Goal: Navigation & Orientation: Find specific page/section

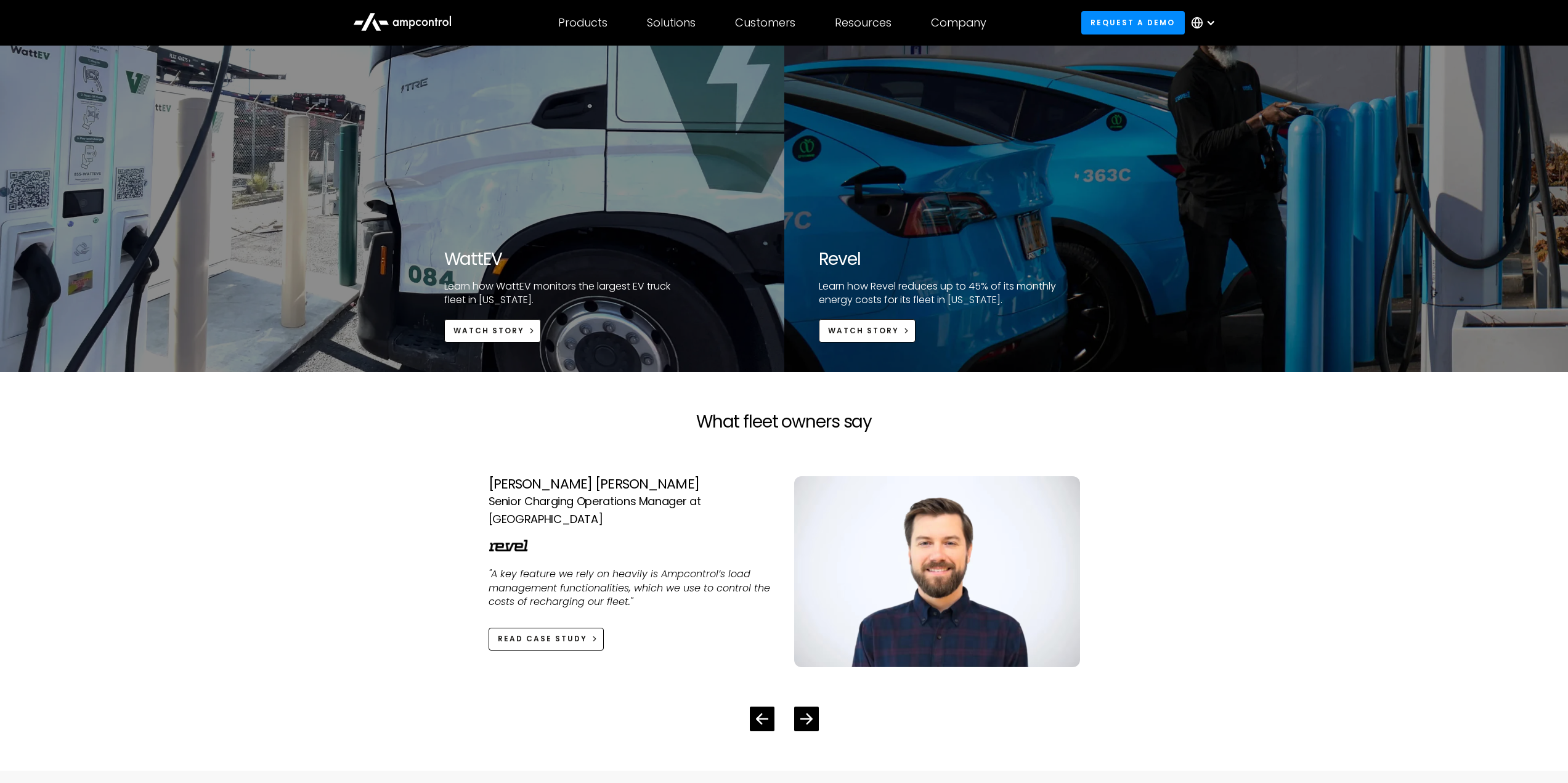
scroll to position [2587, 0]
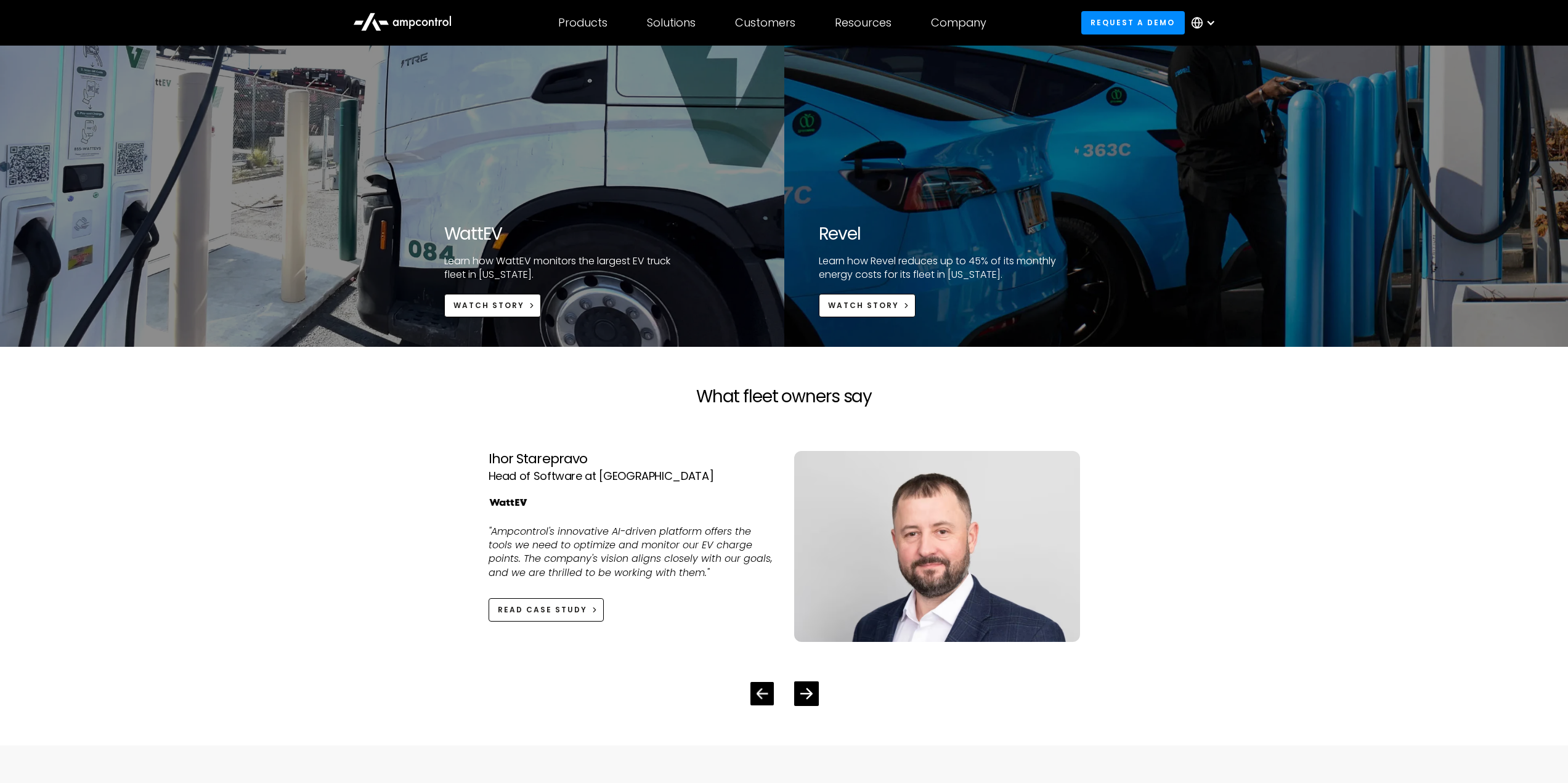
click at [764, 691] on icon "Previous slide" at bounding box center [761, 693] width 12 height 12
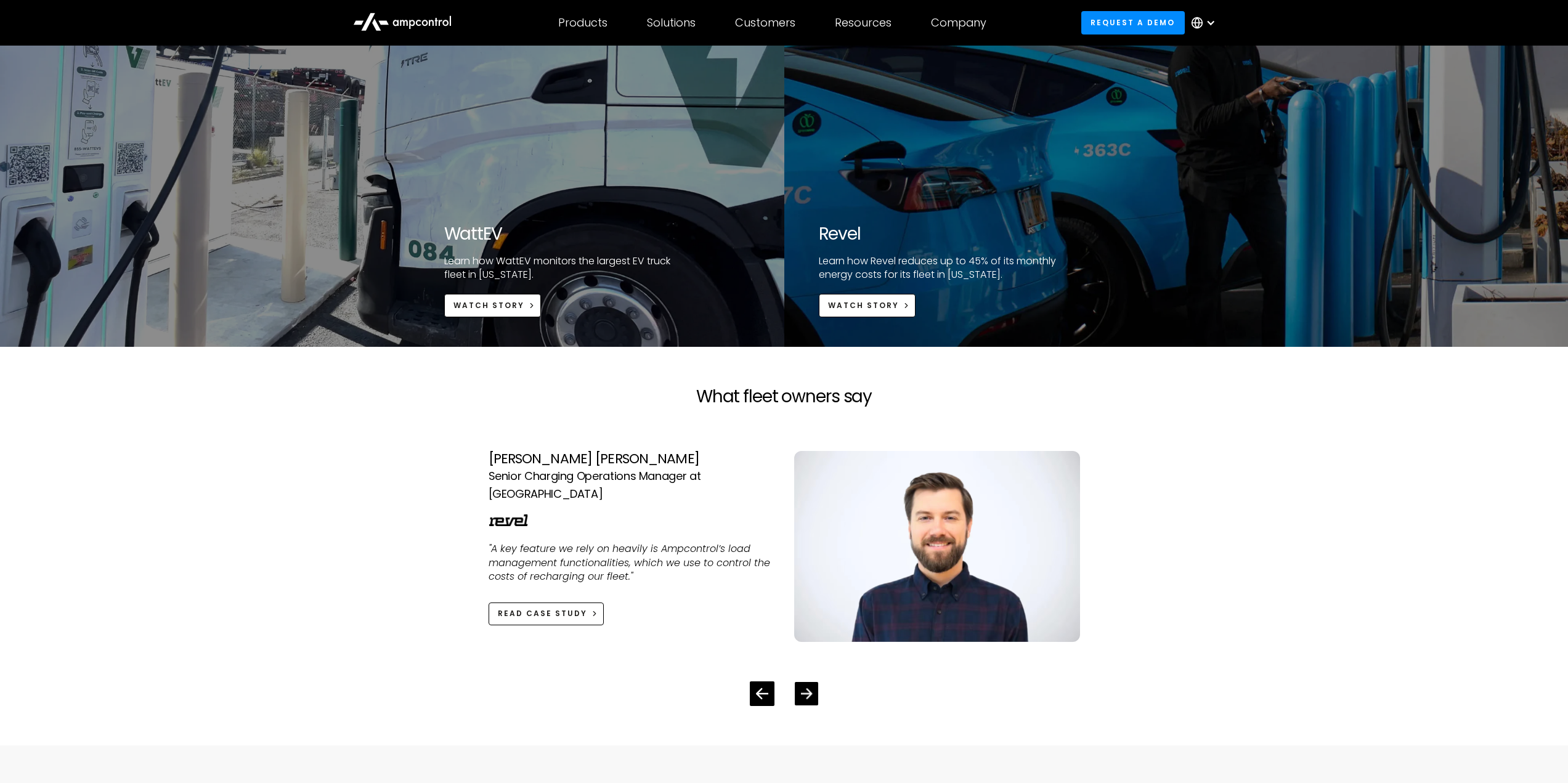
click at [811, 692] on icon "Next slide" at bounding box center [806, 693] width 12 height 10
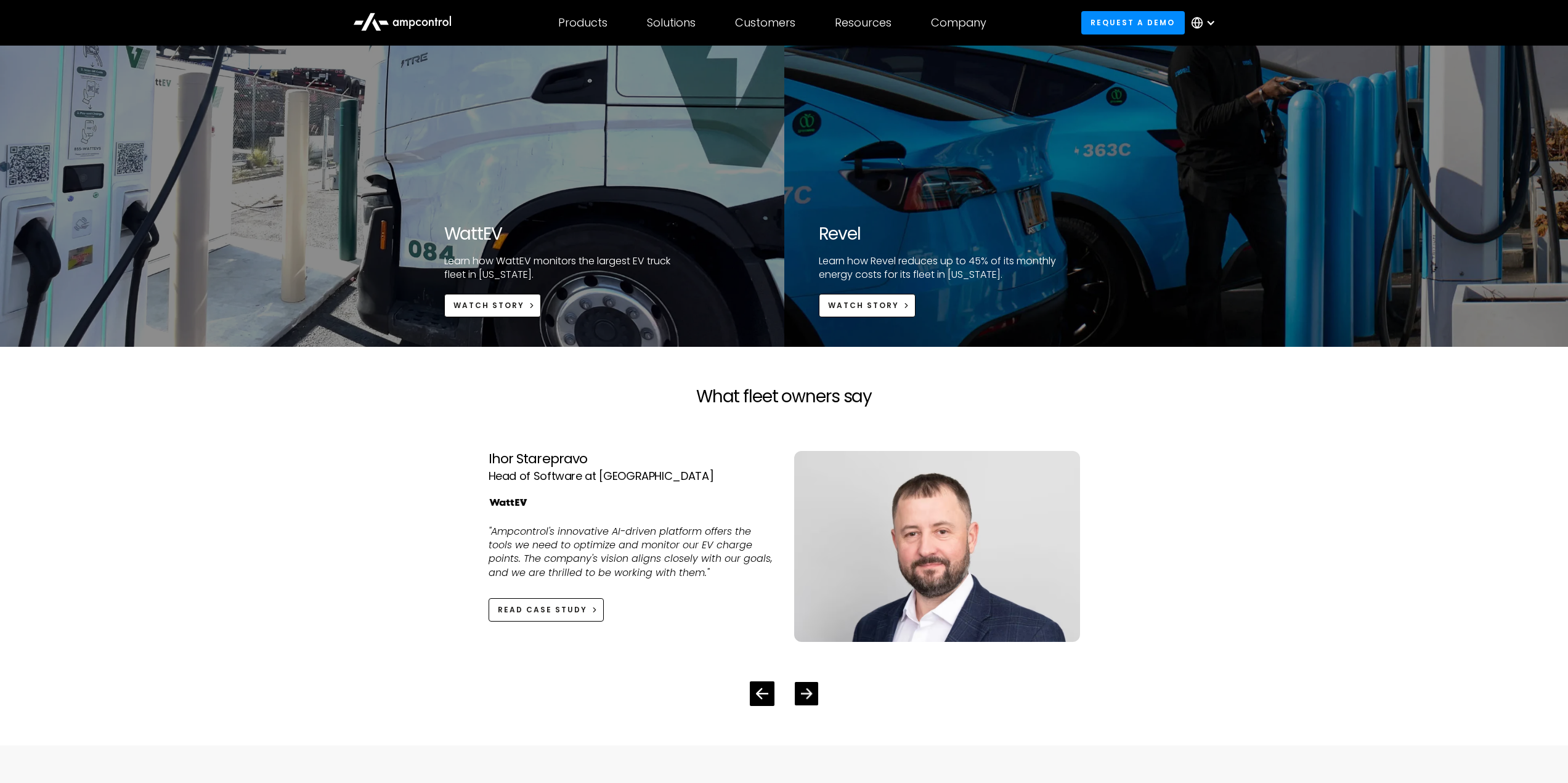
click at [811, 692] on icon "Next slide" at bounding box center [806, 693] width 12 height 10
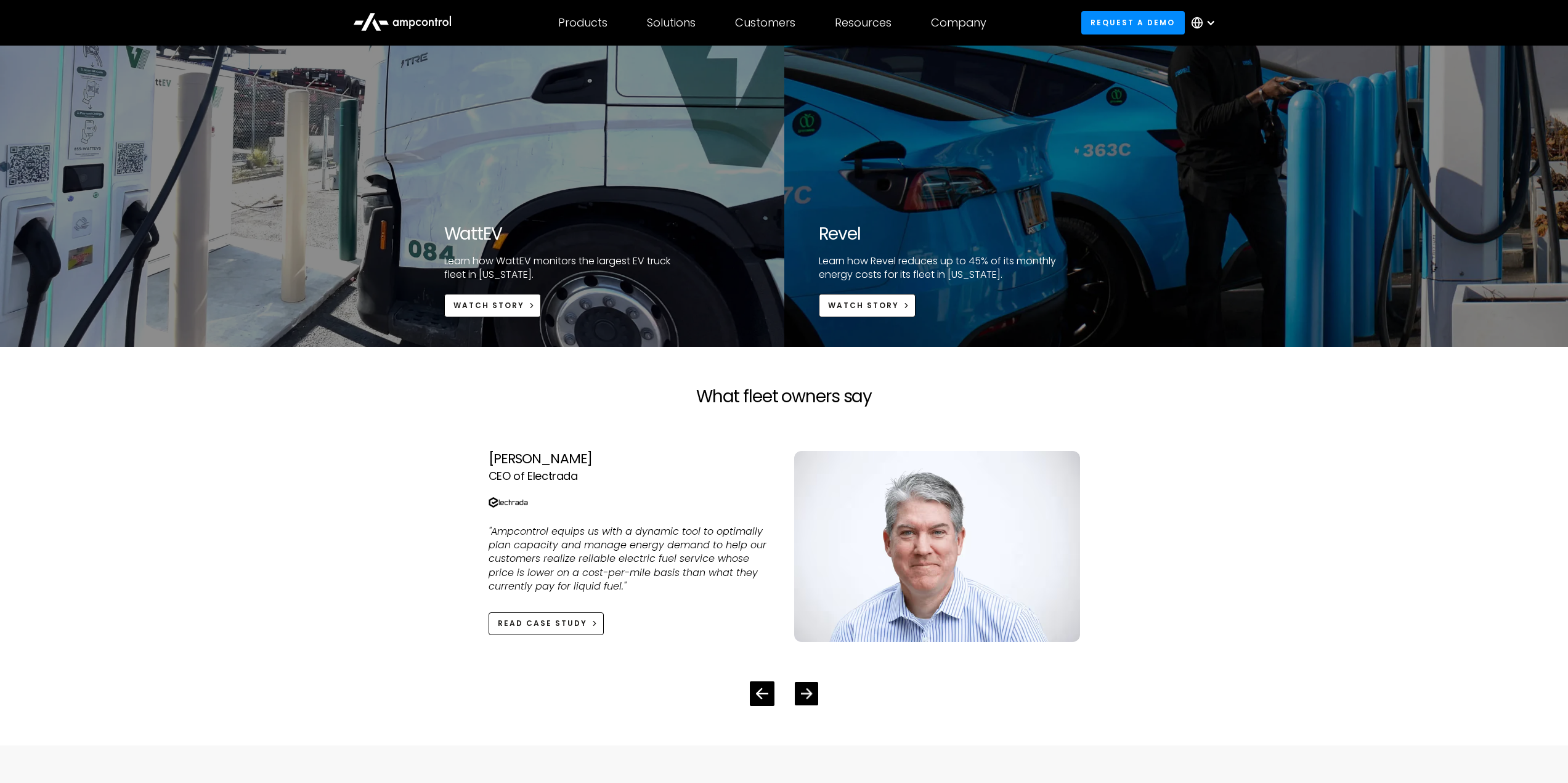
click at [811, 691] on icon "Next slide" at bounding box center [806, 693] width 12 height 12
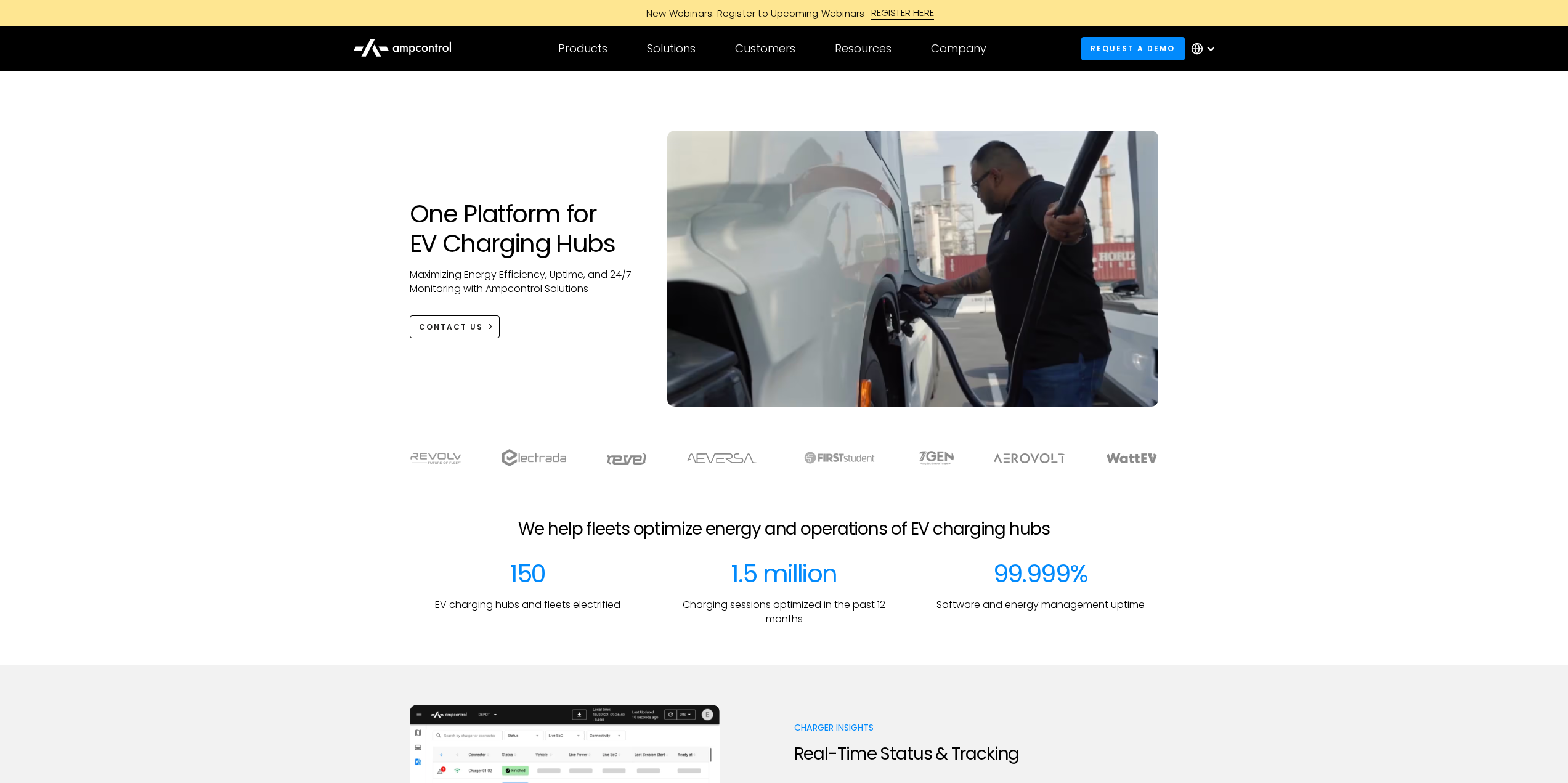
click at [431, 49] on icon at bounding box center [402, 47] width 99 height 30
click at [567, 49] on div "Products" at bounding box center [582, 48] width 49 height 14
